Goal: Navigation & Orientation: Find specific page/section

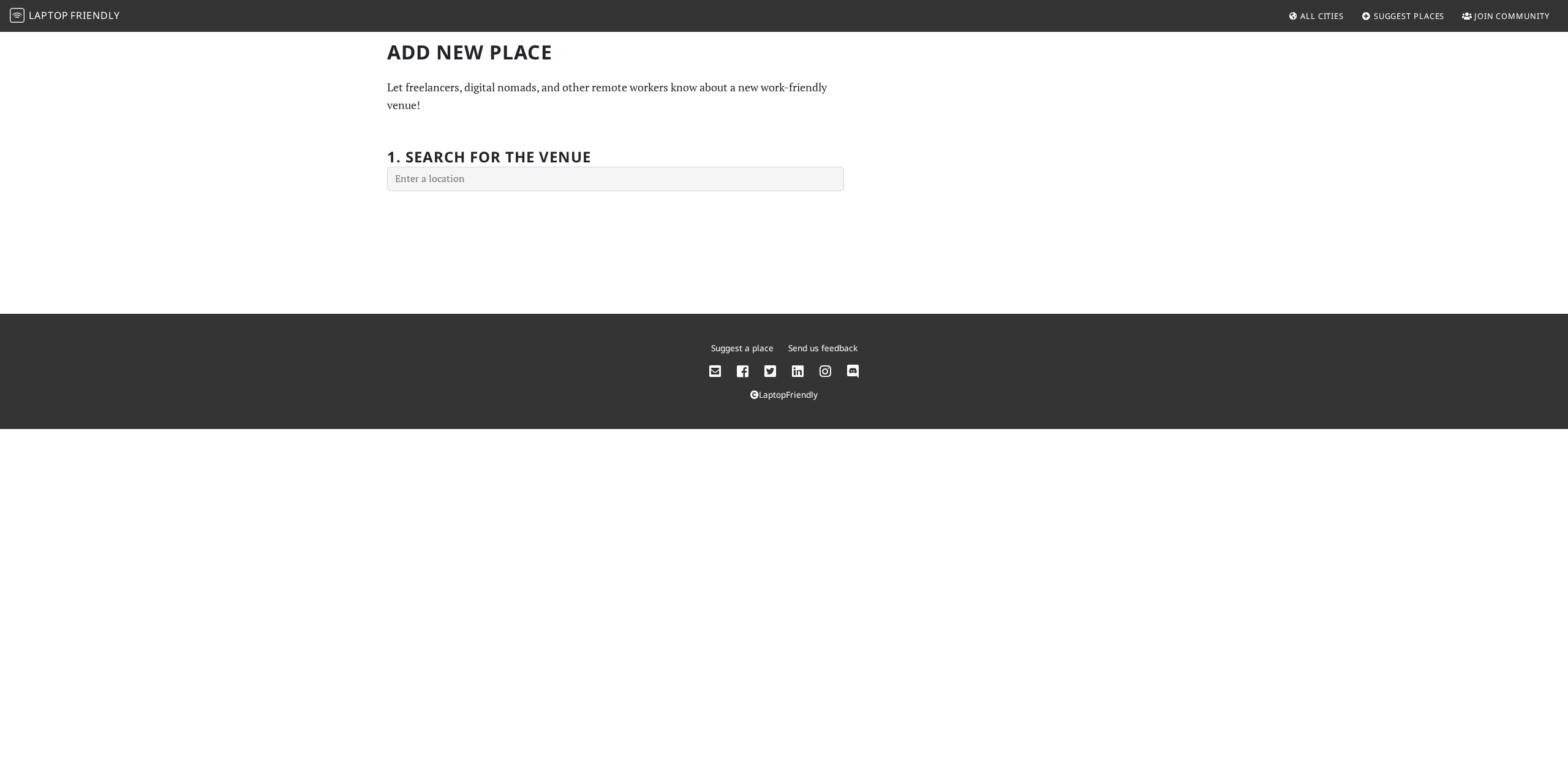
click at [1329, 23] on link "All Cities" at bounding box center [1316, 15] width 66 height 22
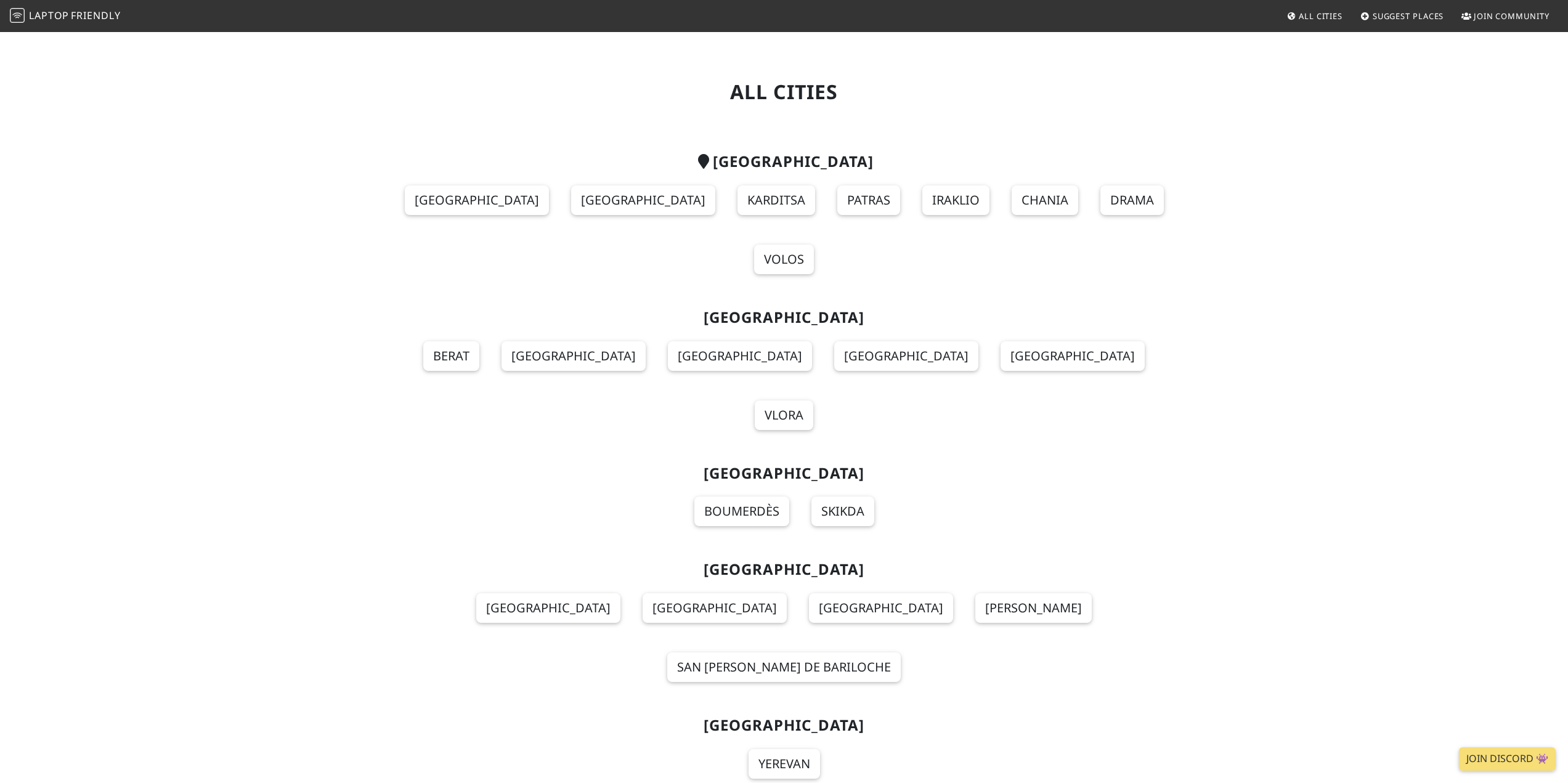
click at [120, 24] on link "Laptop Friendly" at bounding box center [65, 16] width 111 height 22
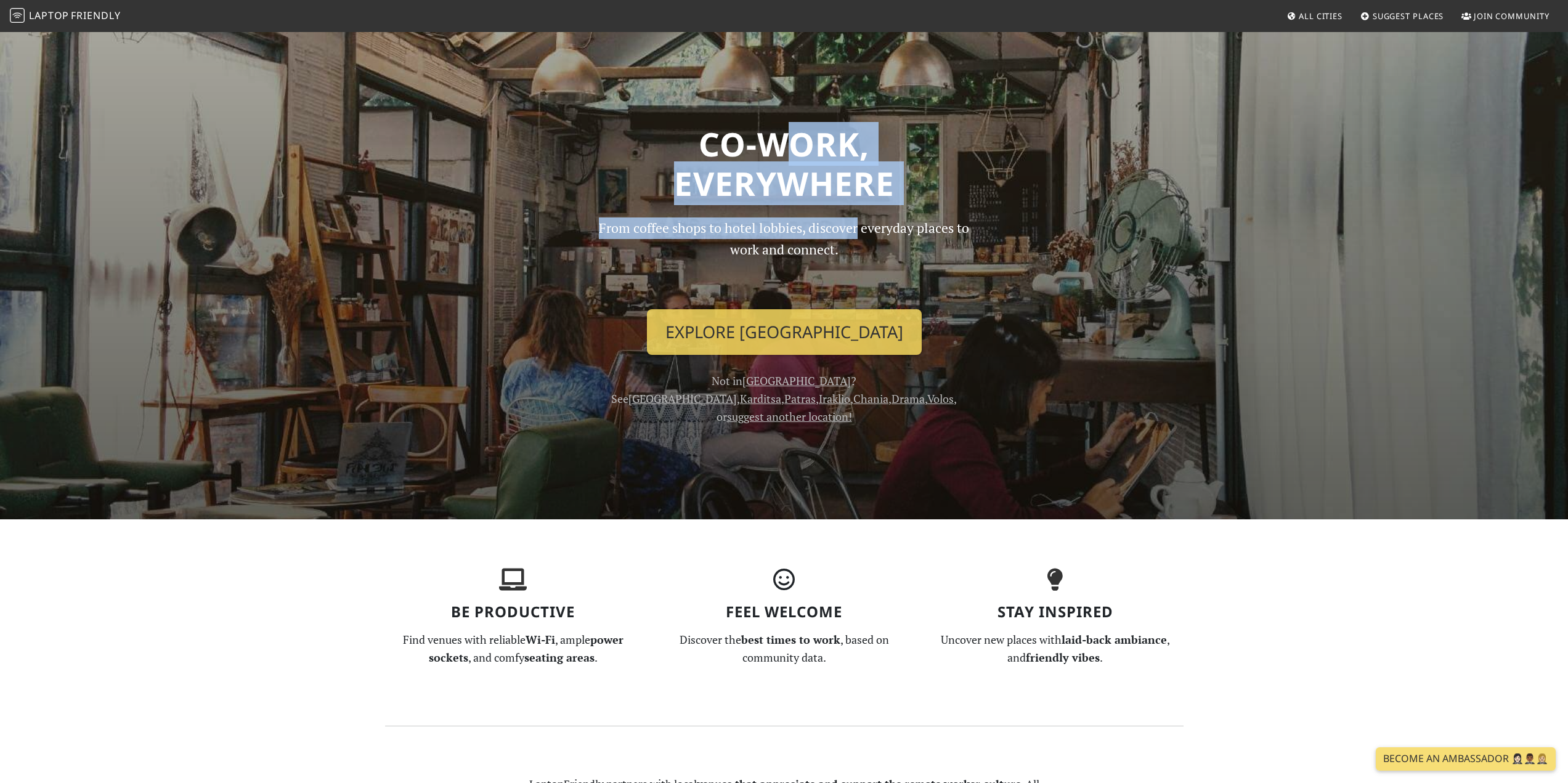
drag, startPoint x: 765, startPoint y: 140, endPoint x: 853, endPoint y: 208, distance: 111.2
click at [853, 208] on div "Co-work, Everywhere From coffee shops to hotel lobbies, discover everyday place…" at bounding box center [784, 274] width 813 height 301
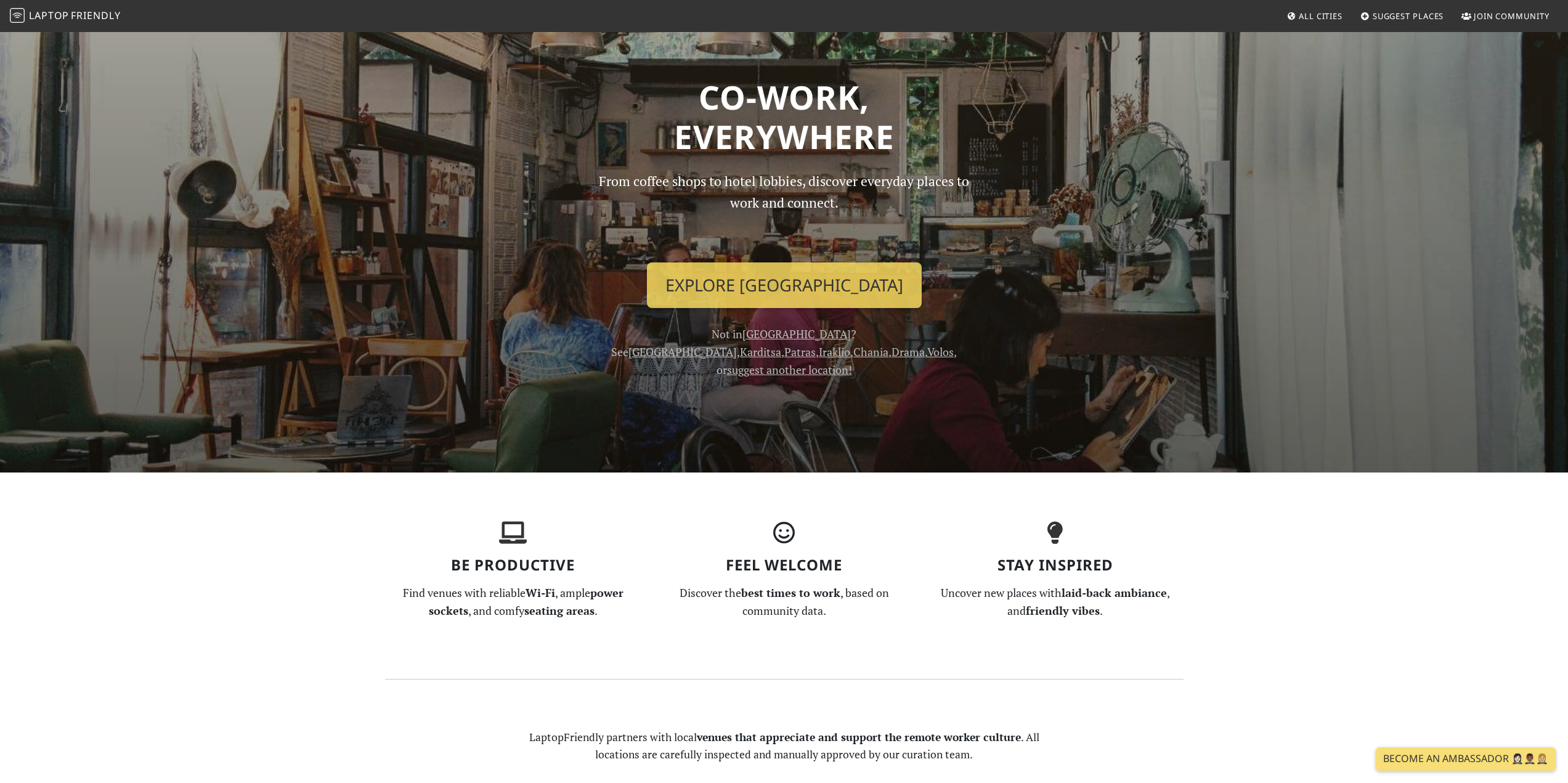
scroll to position [246, 0]
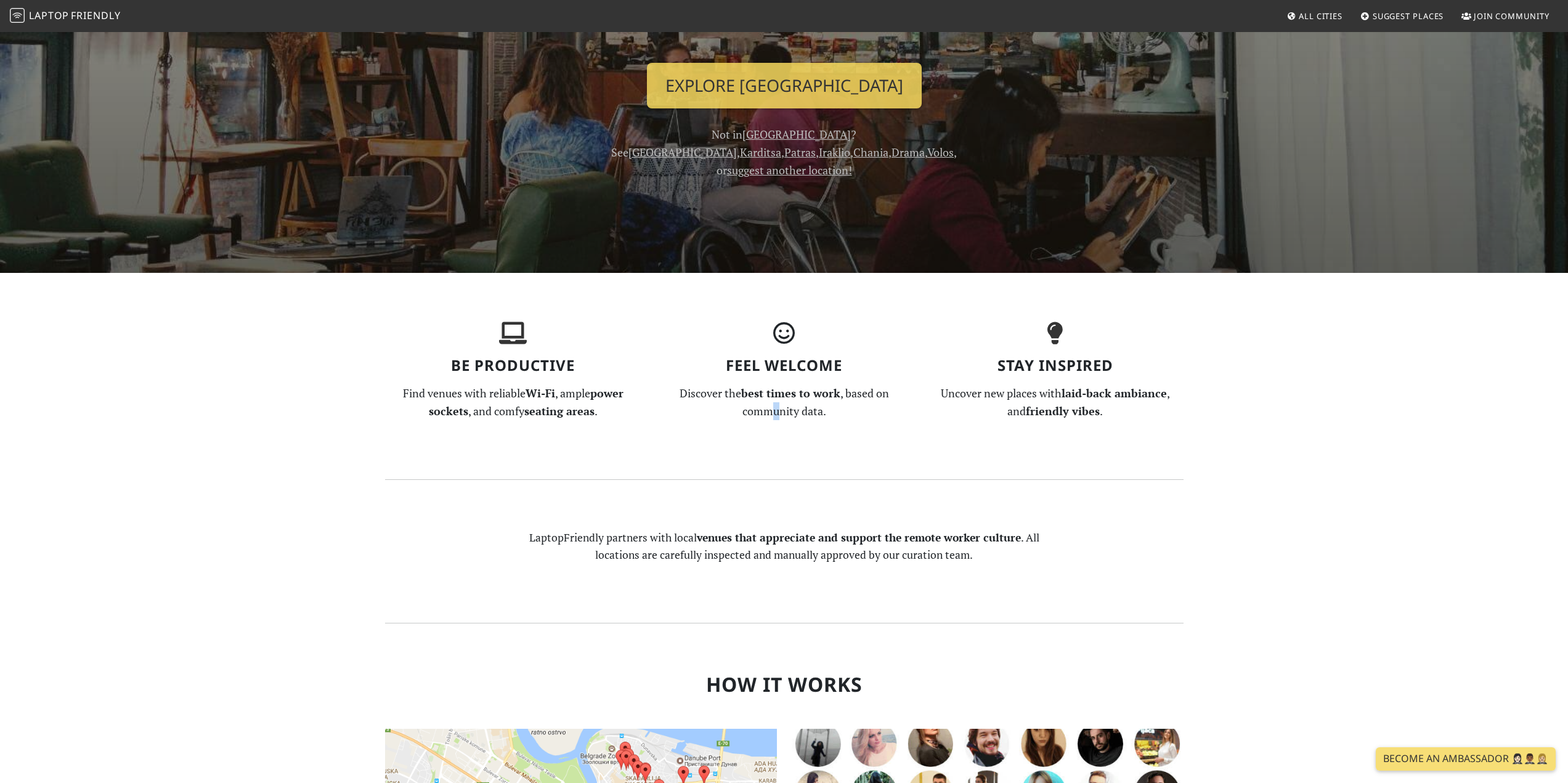
click at [777, 402] on p "Discover the best times to work , based on community data." at bounding box center [784, 401] width 256 height 35
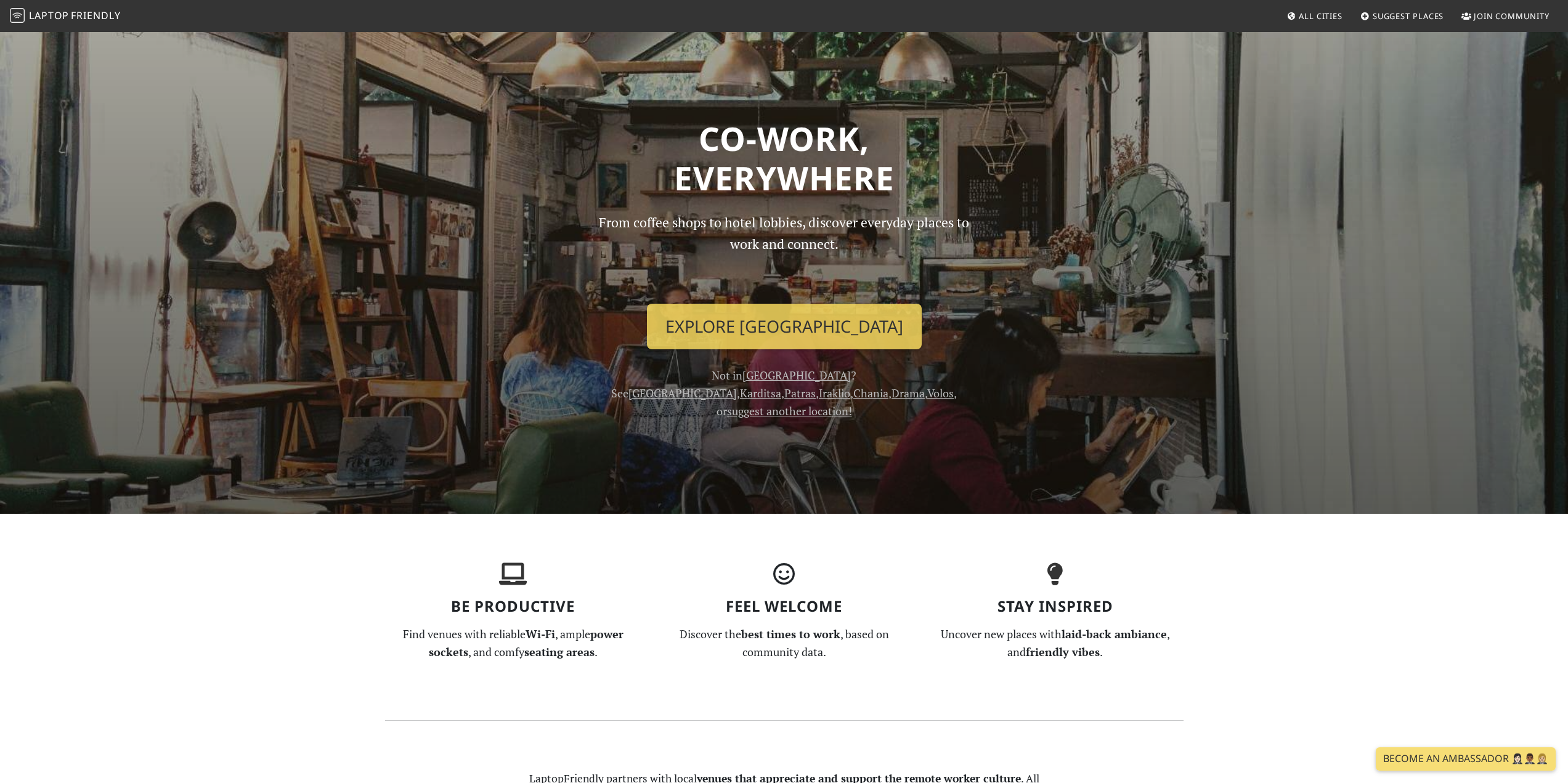
scroll to position [0, 0]
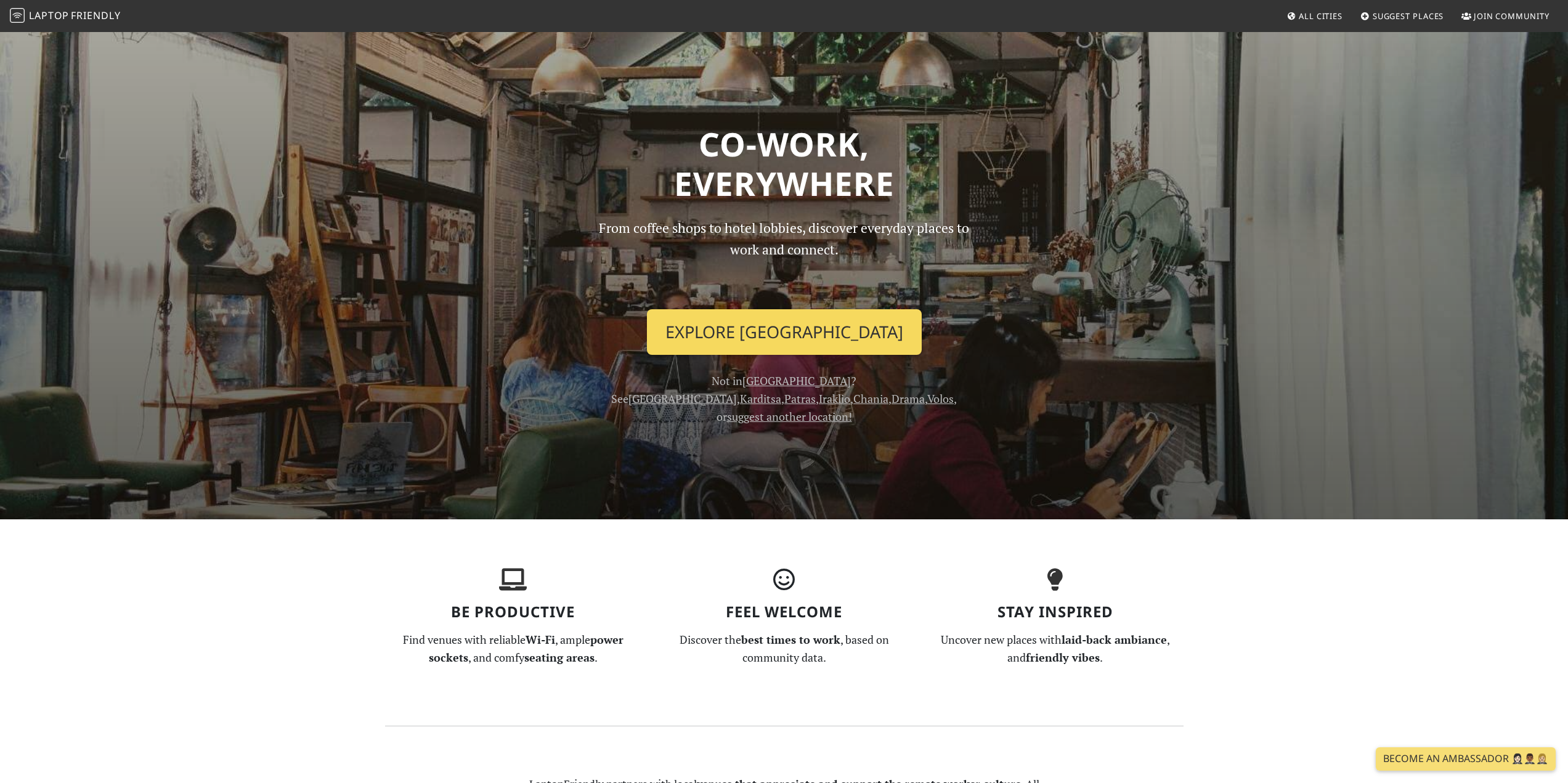
click at [766, 341] on link "Explore [GEOGRAPHIC_DATA]" at bounding box center [784, 332] width 274 height 45
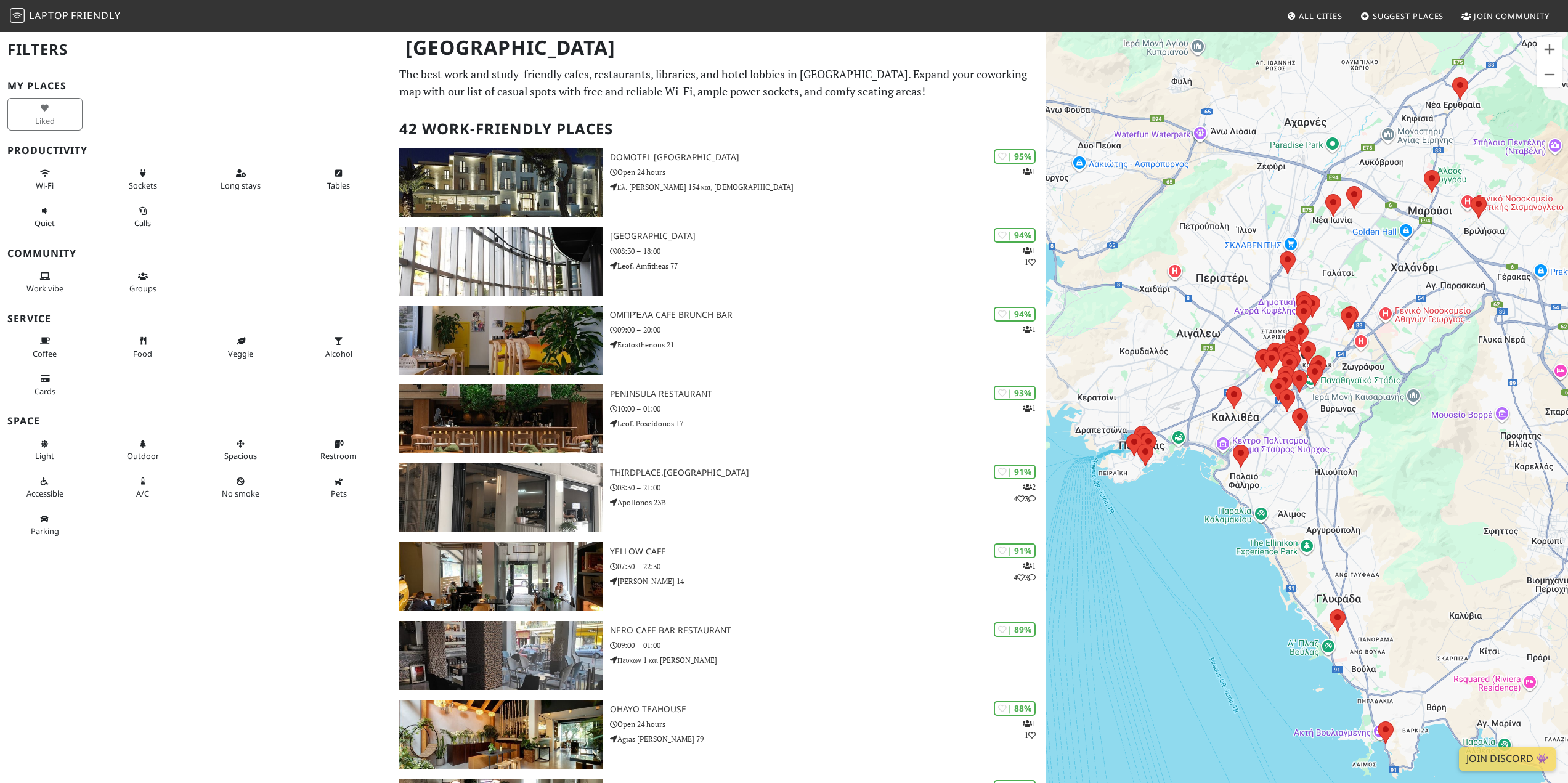
click at [18, 15] on img at bounding box center [17, 15] width 15 height 15
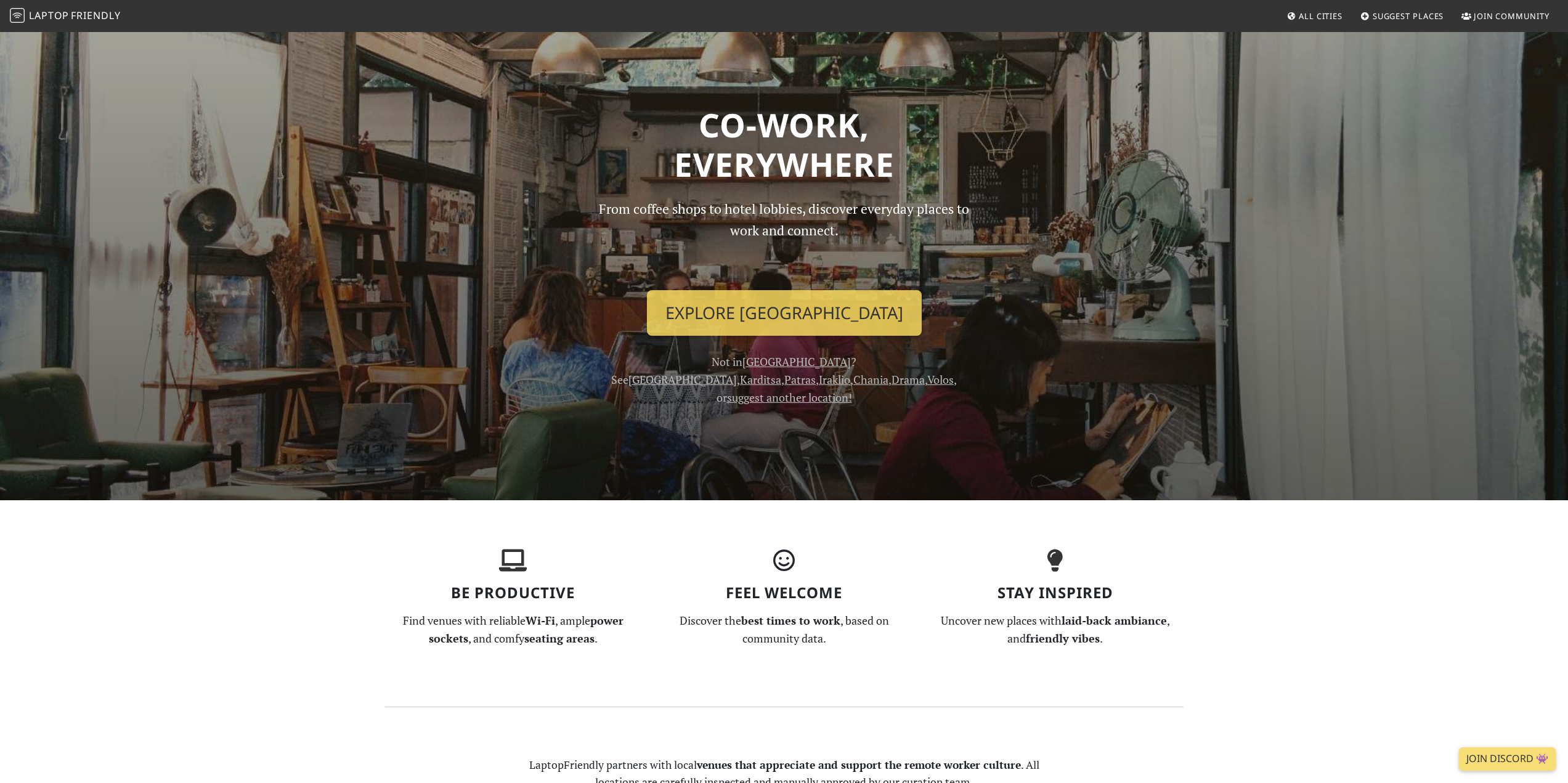
scroll to position [308, 0]
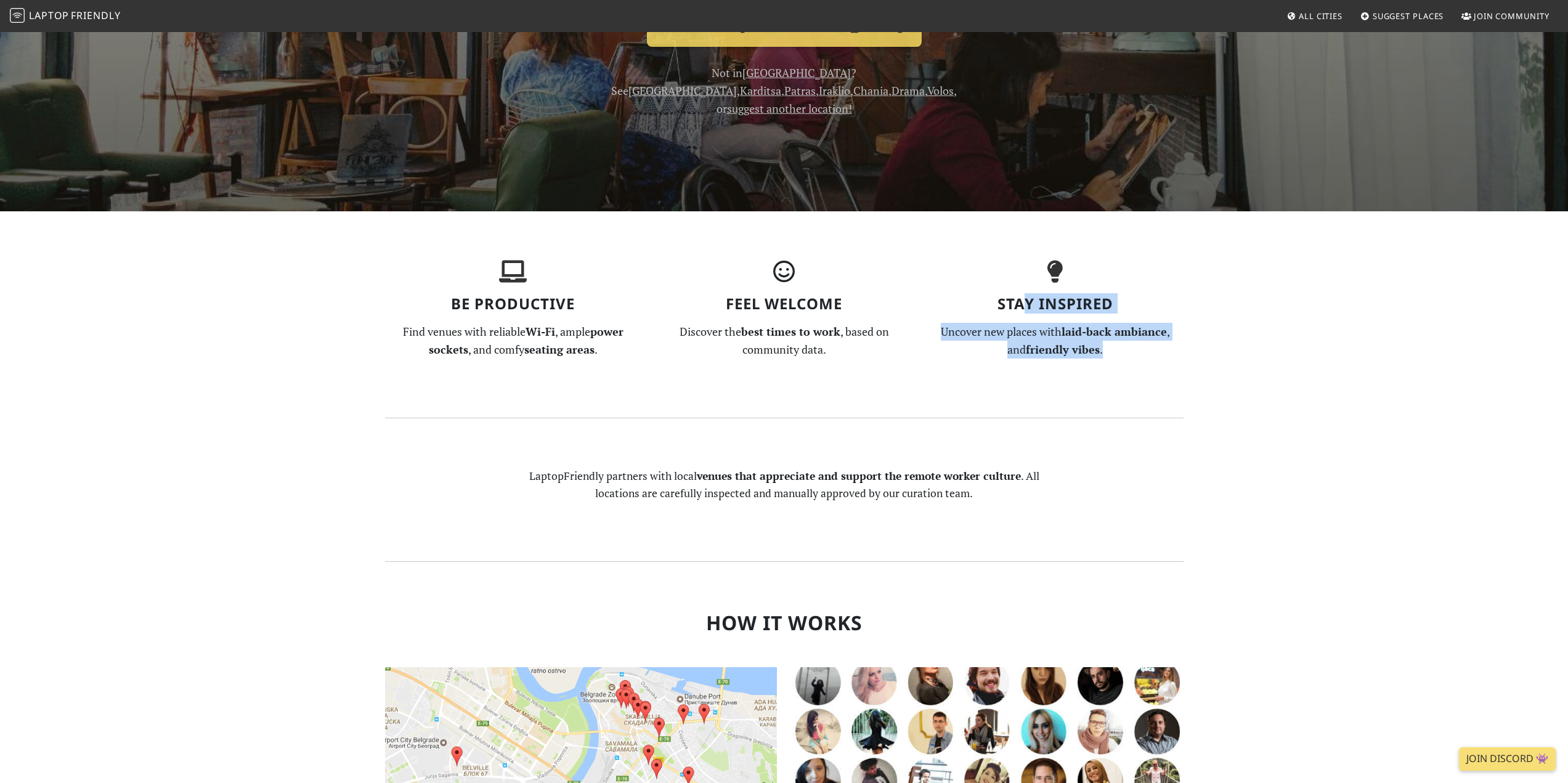
drag, startPoint x: 1028, startPoint y: 288, endPoint x: 1145, endPoint y: 333, distance: 125.4
click at [1145, 333] on div "Stay Inspired Uncover new places with laid-back ambiance , and friendly vibes ." at bounding box center [1055, 314] width 271 height 107
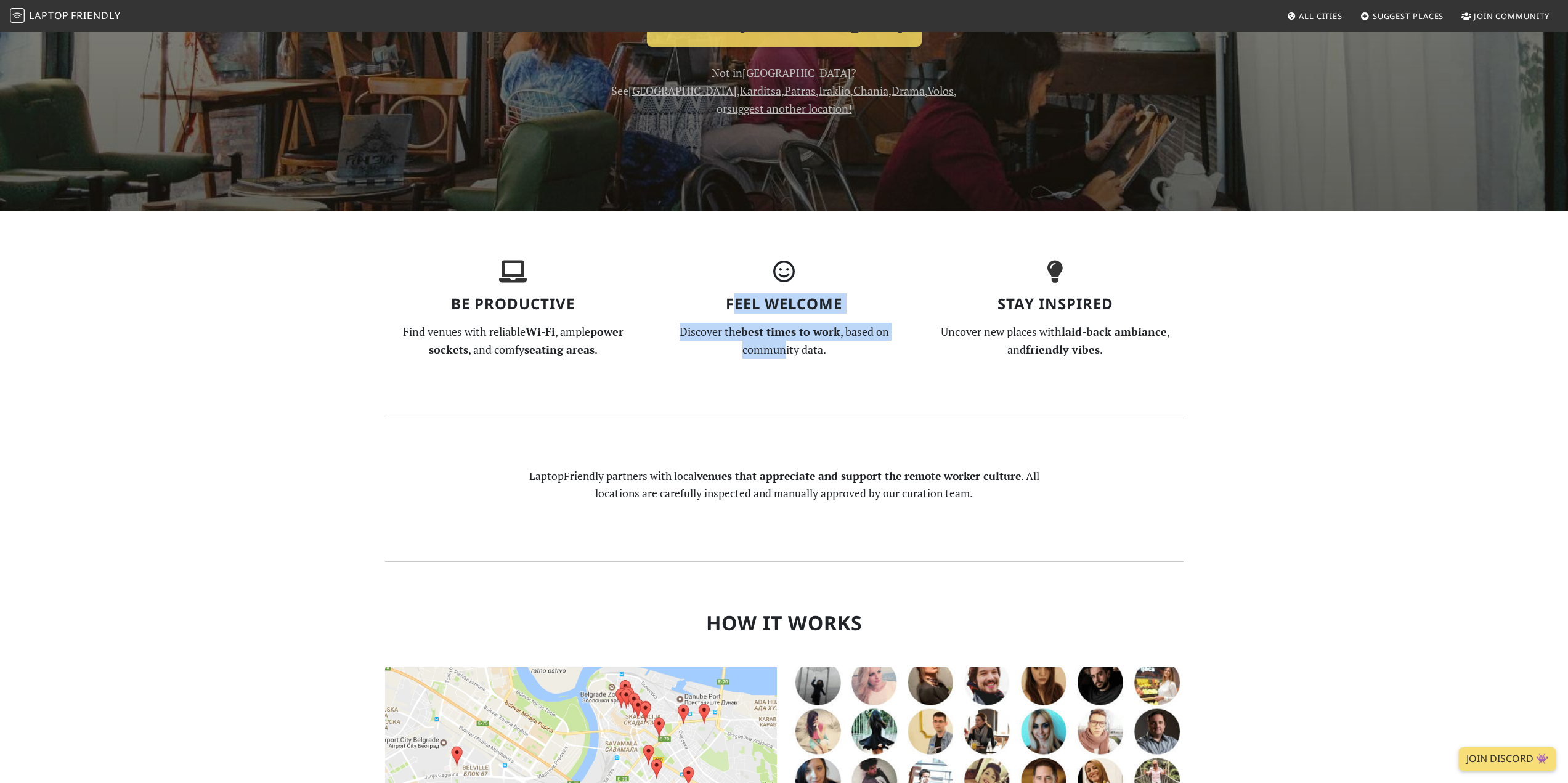
drag, startPoint x: 732, startPoint y: 284, endPoint x: 786, endPoint y: 352, distance: 86.8
click at [786, 352] on section "Be Productive Find venues with reliable Wi-Fi , ample power sockets , and comfy…" at bounding box center [784, 314] width 813 height 205
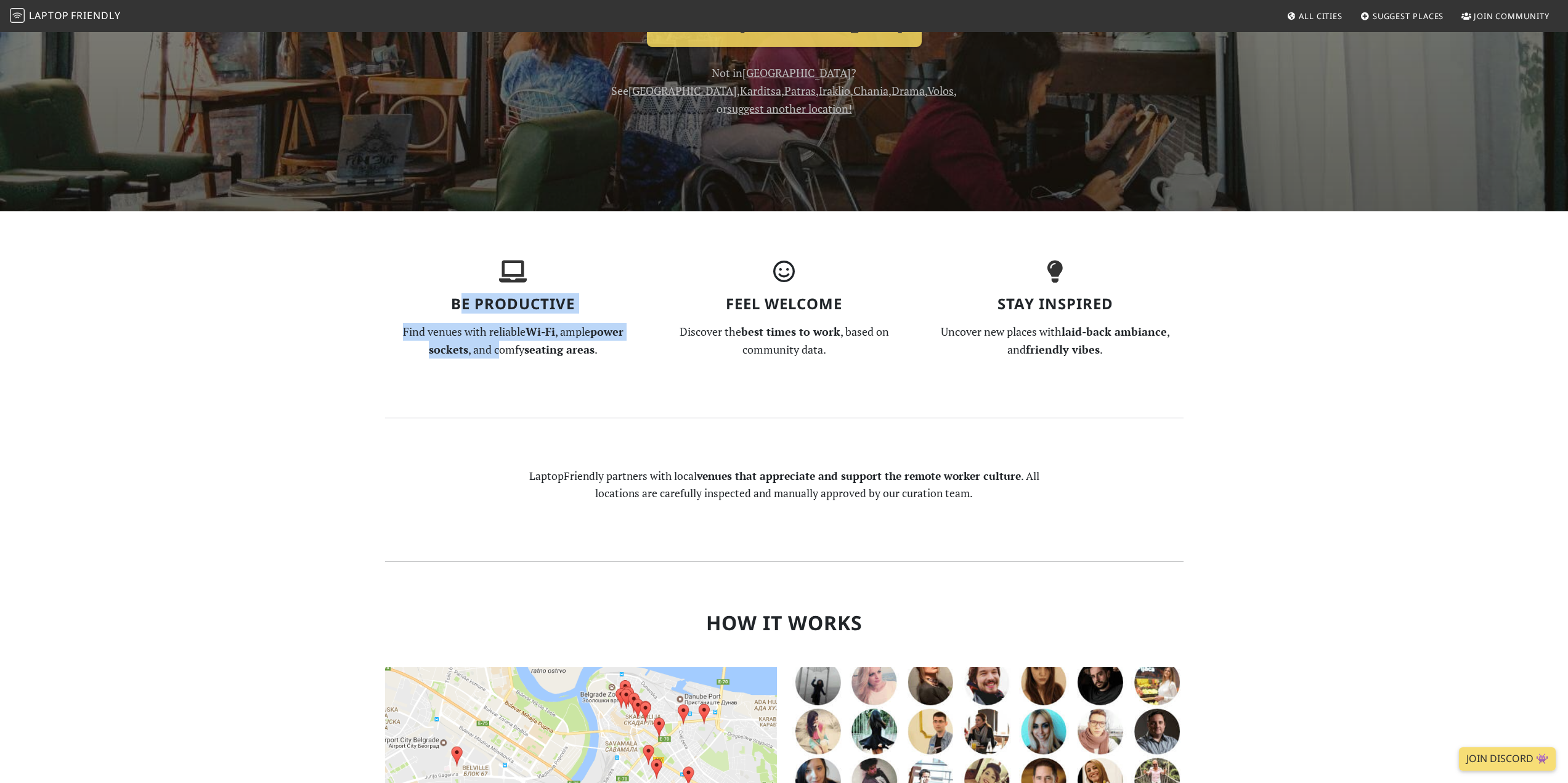
drag, startPoint x: 459, startPoint y: 279, endPoint x: 499, endPoint y: 343, distance: 75.5
click at [499, 343] on div "Be Productive Find venues with reliable Wi-Fi , ample power sockets , and comfy…" at bounding box center [513, 314] width 271 height 107
click at [500, 343] on div "Be Productive Find venues with reliable Wi-Fi , ample power sockets , and comfy…" at bounding box center [513, 314] width 271 height 107
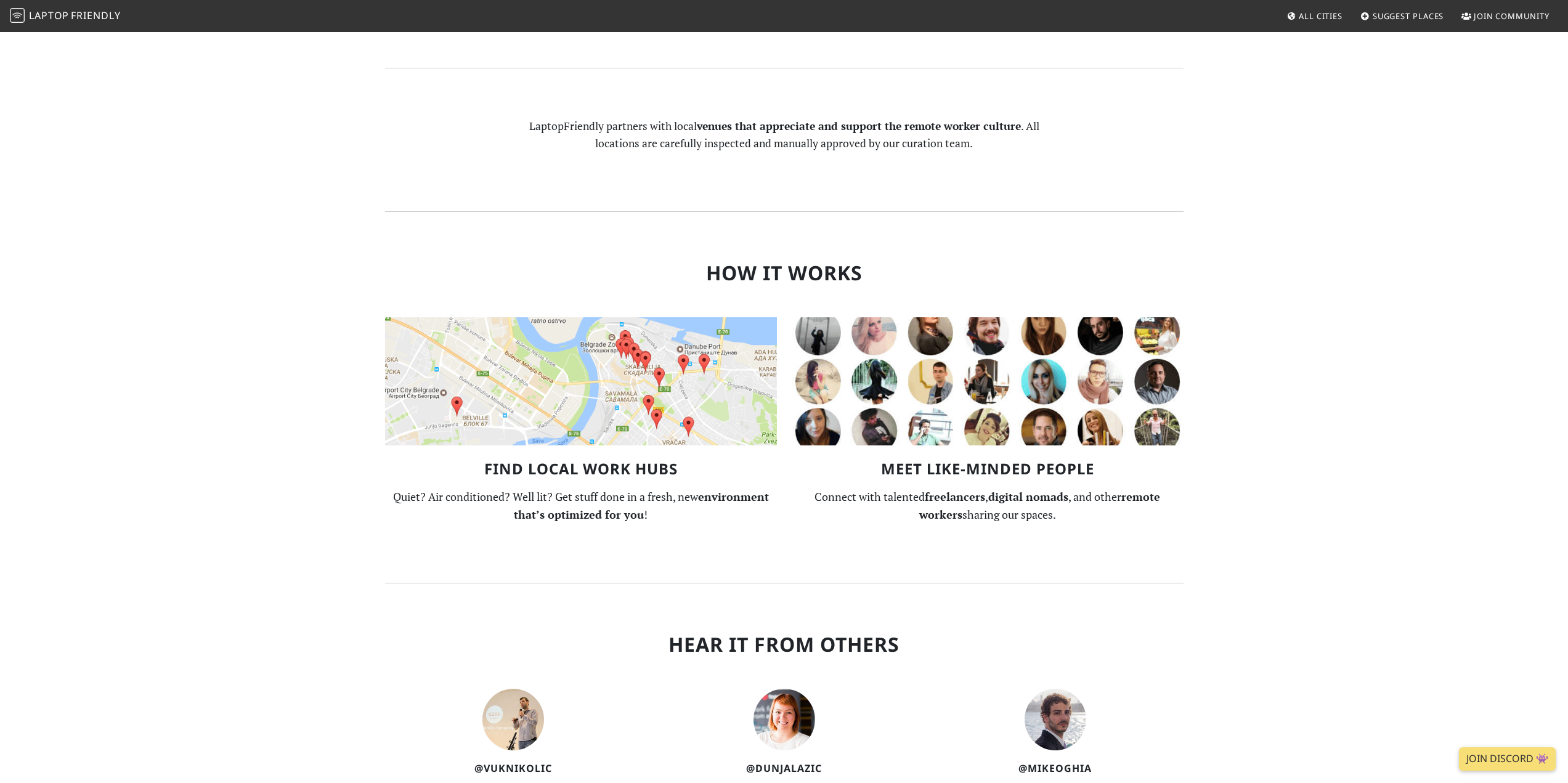
scroll to position [678, 0]
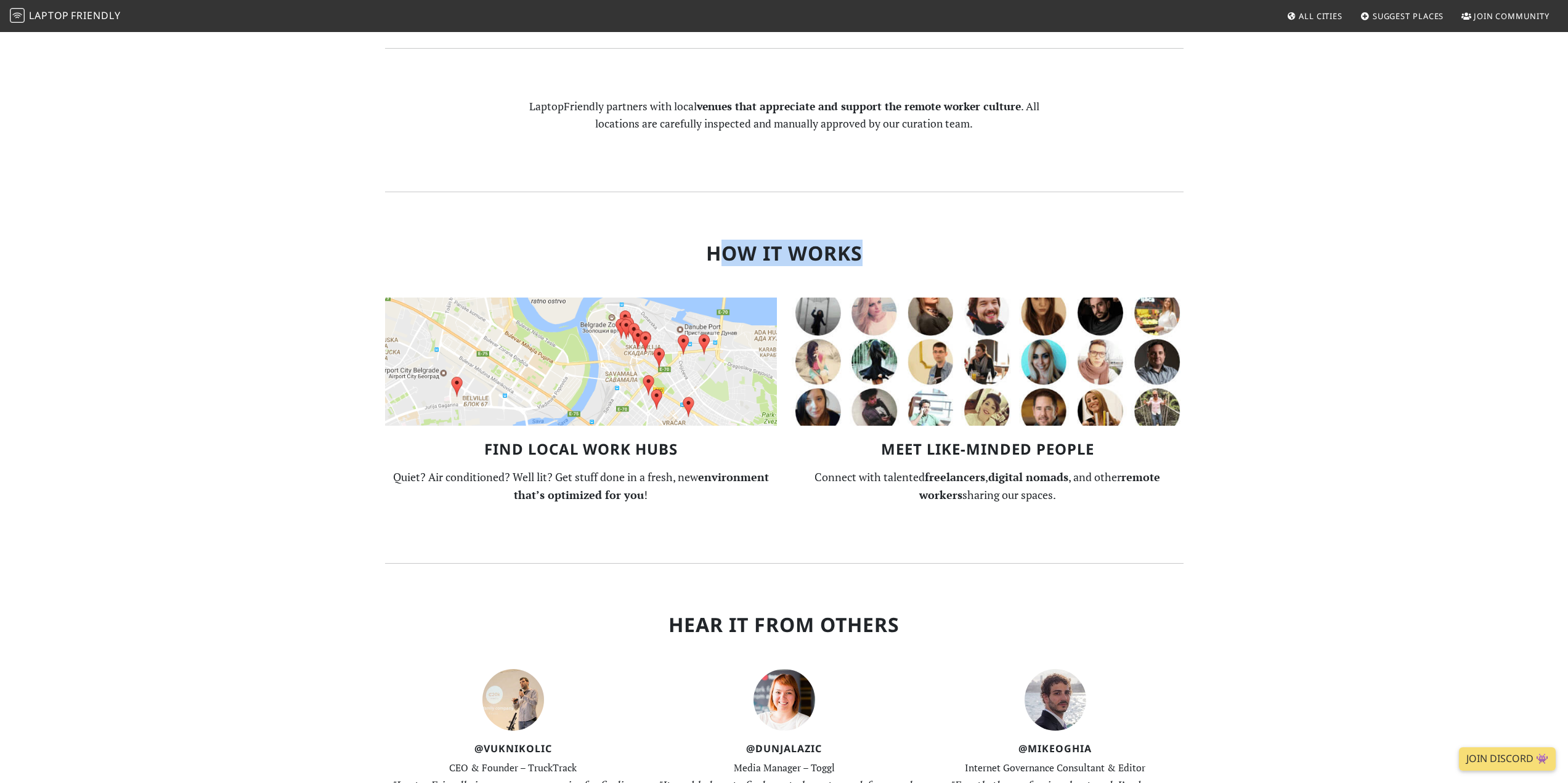
drag, startPoint x: 728, startPoint y: 231, endPoint x: 944, endPoint y: 231, distance: 216.0
click at [944, 242] on h2 "How it Works" at bounding box center [784, 253] width 799 height 24
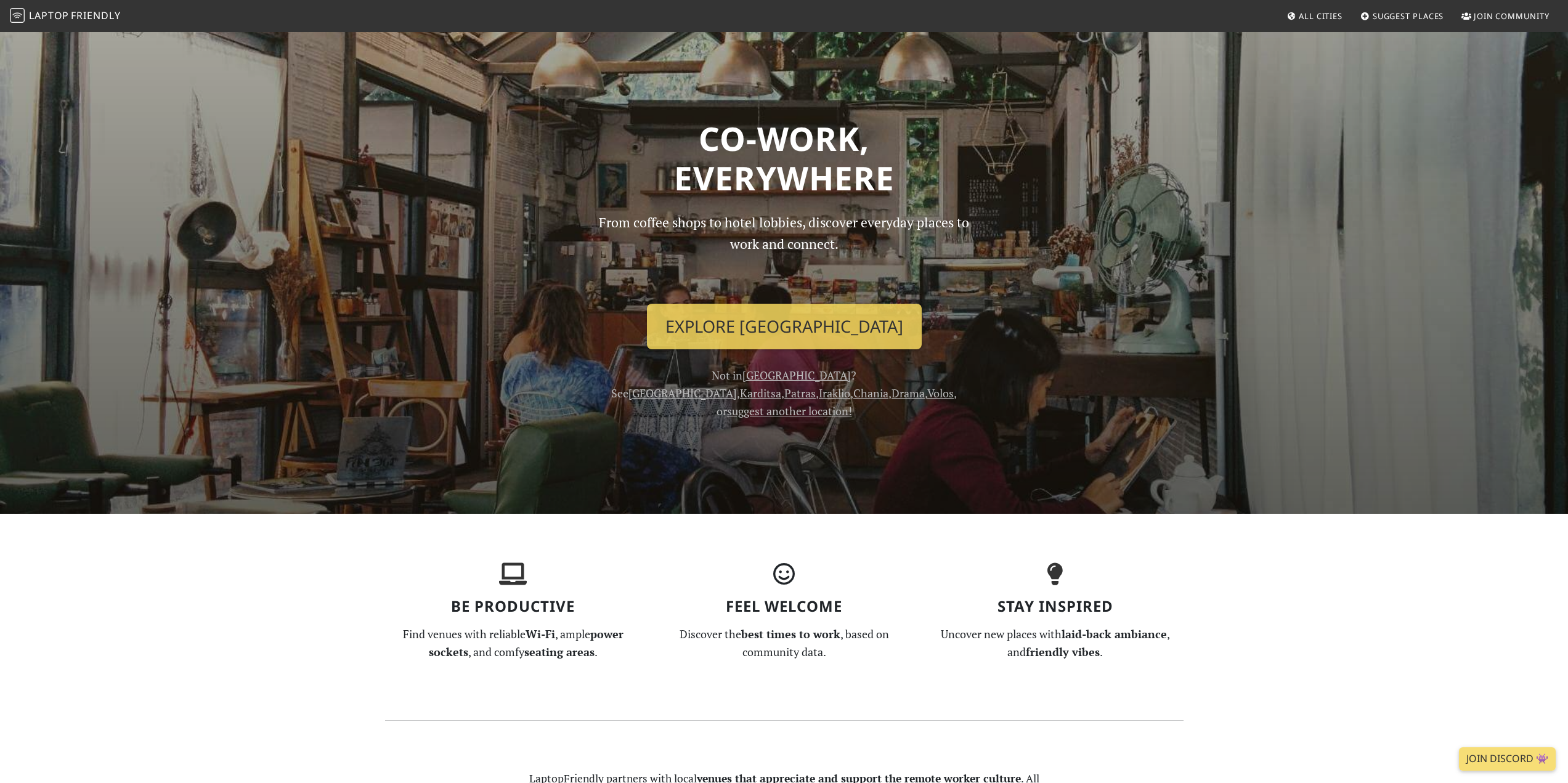
scroll to position [0, 0]
